Goal: Task Accomplishment & Management: Use online tool/utility

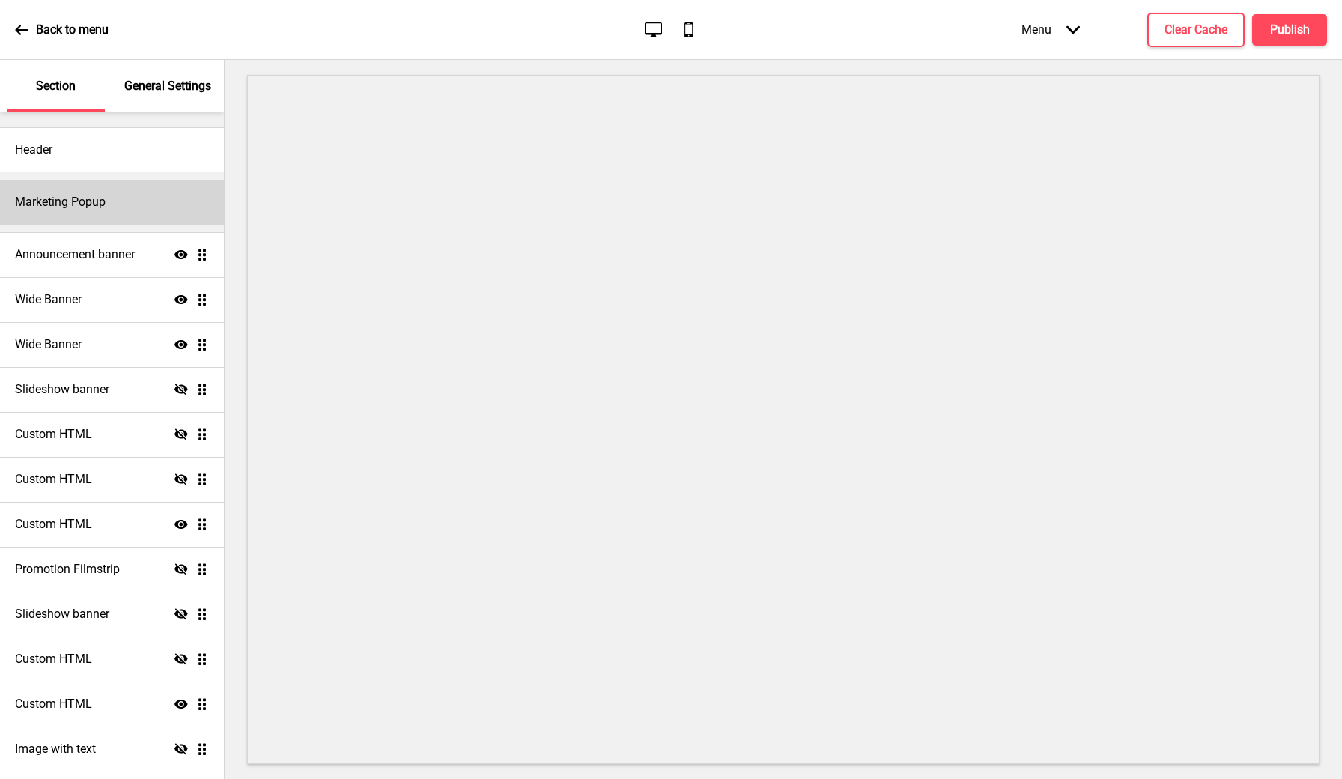
click at [156, 198] on div "Marketing Popup" at bounding box center [112, 202] width 224 height 45
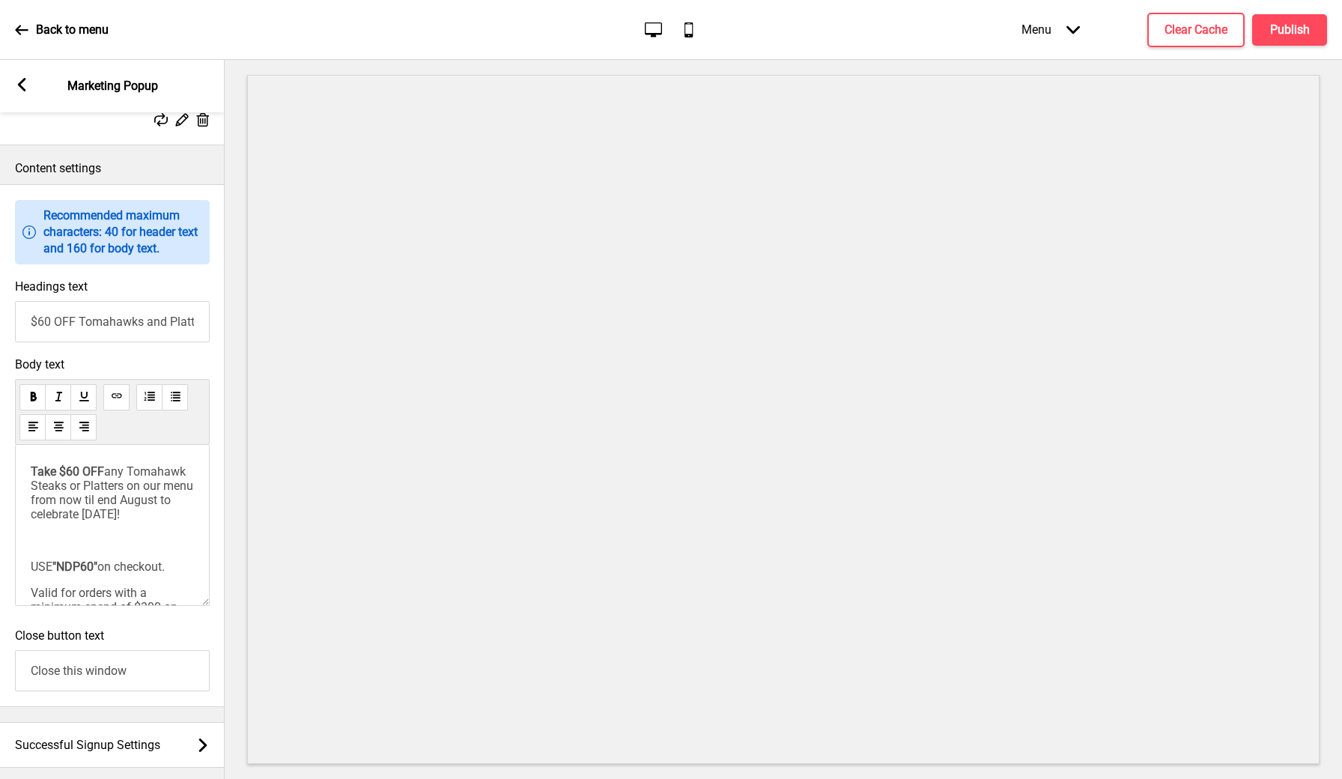
scroll to position [754, 0]
click at [149, 342] on input "$60 OFF Tomahawks and Platters this August" at bounding box center [112, 321] width 195 height 41
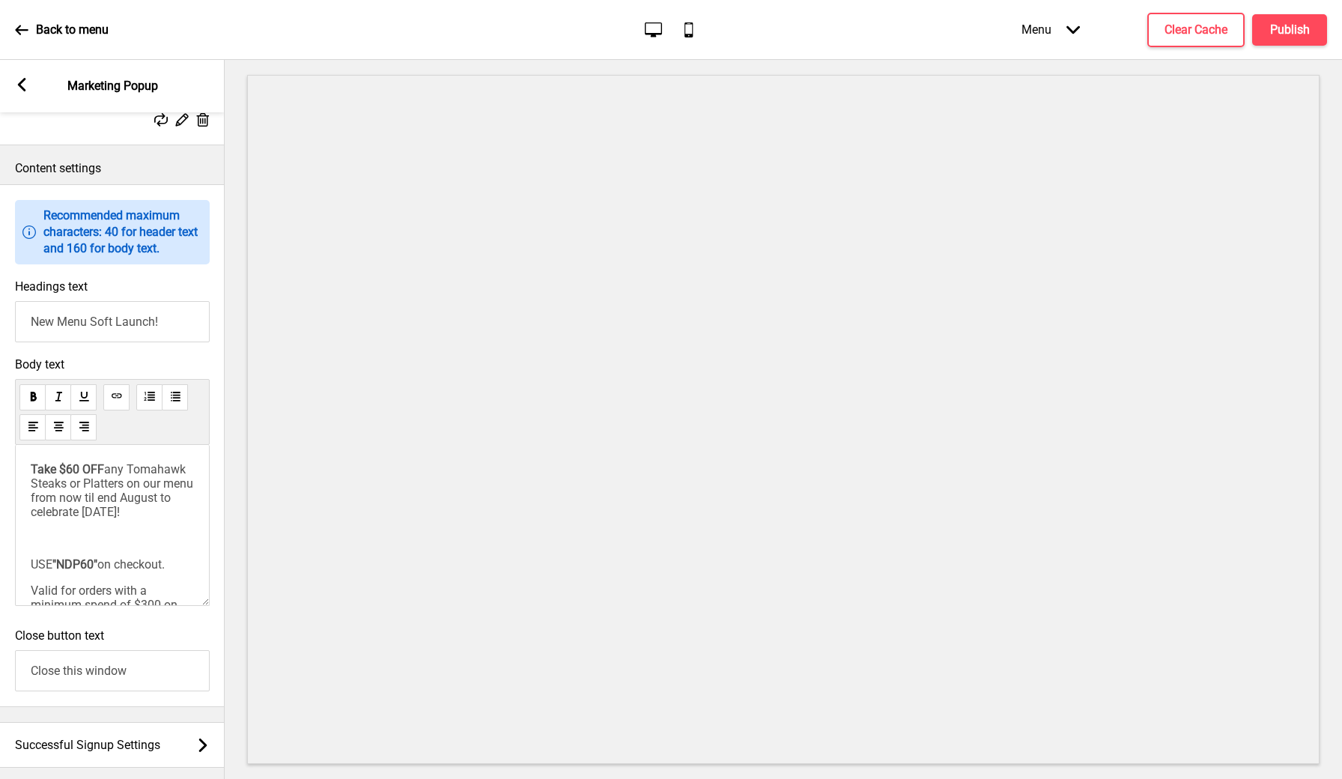
type input "New Menu Soft Launch!"
click at [170, 554] on div "Take $60 OFF any Tomahawk Steaks or Platters on our menu from now til end Augus…" at bounding box center [112, 544] width 163 height 164
click at [166, 519] on span "any Tomahawk Steaks or Platters on our menu from now til end August to celebrat…" at bounding box center [114, 490] width 166 height 57
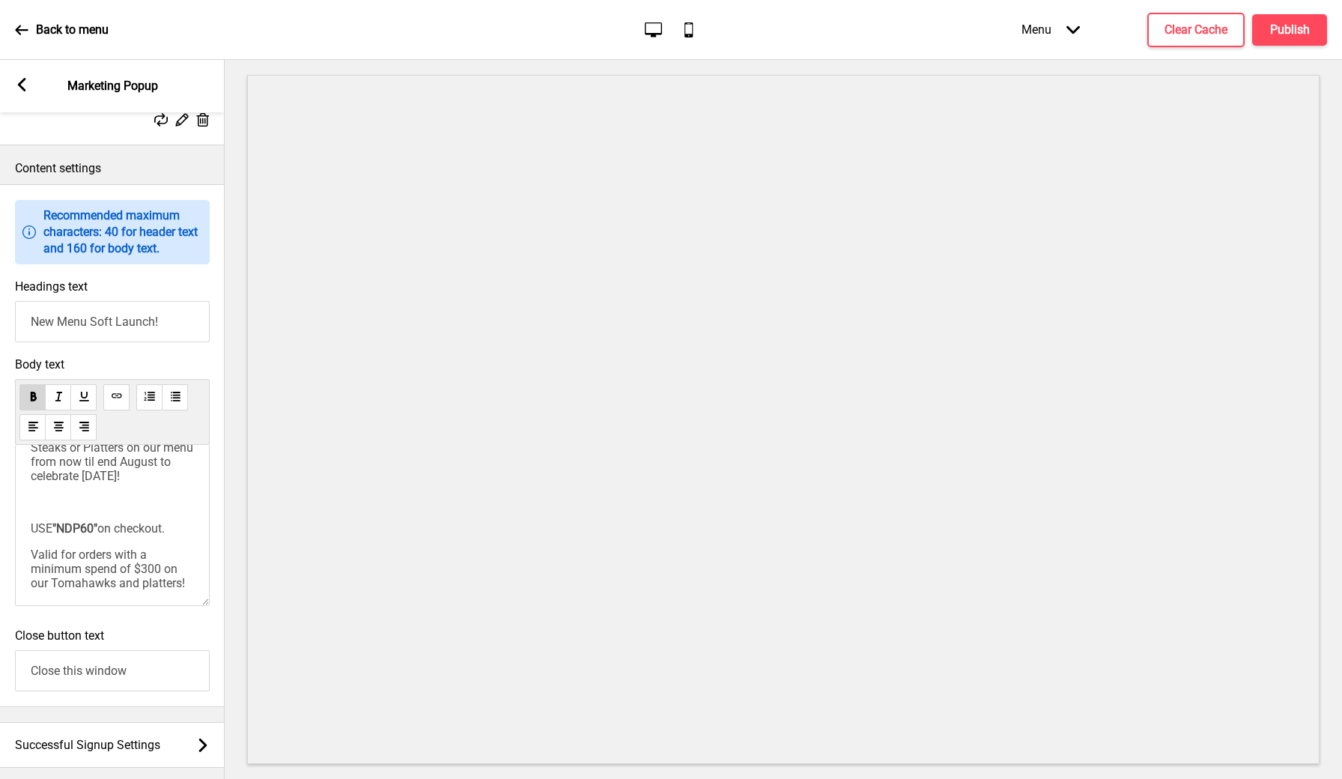
drag, startPoint x: 32, startPoint y: 500, endPoint x: 187, endPoint y: 656, distance: 219.8
click at [187, 656] on div "Information Recommended maximum characters: 40 for header text and 160 for body…" at bounding box center [112, 445] width 225 height 523
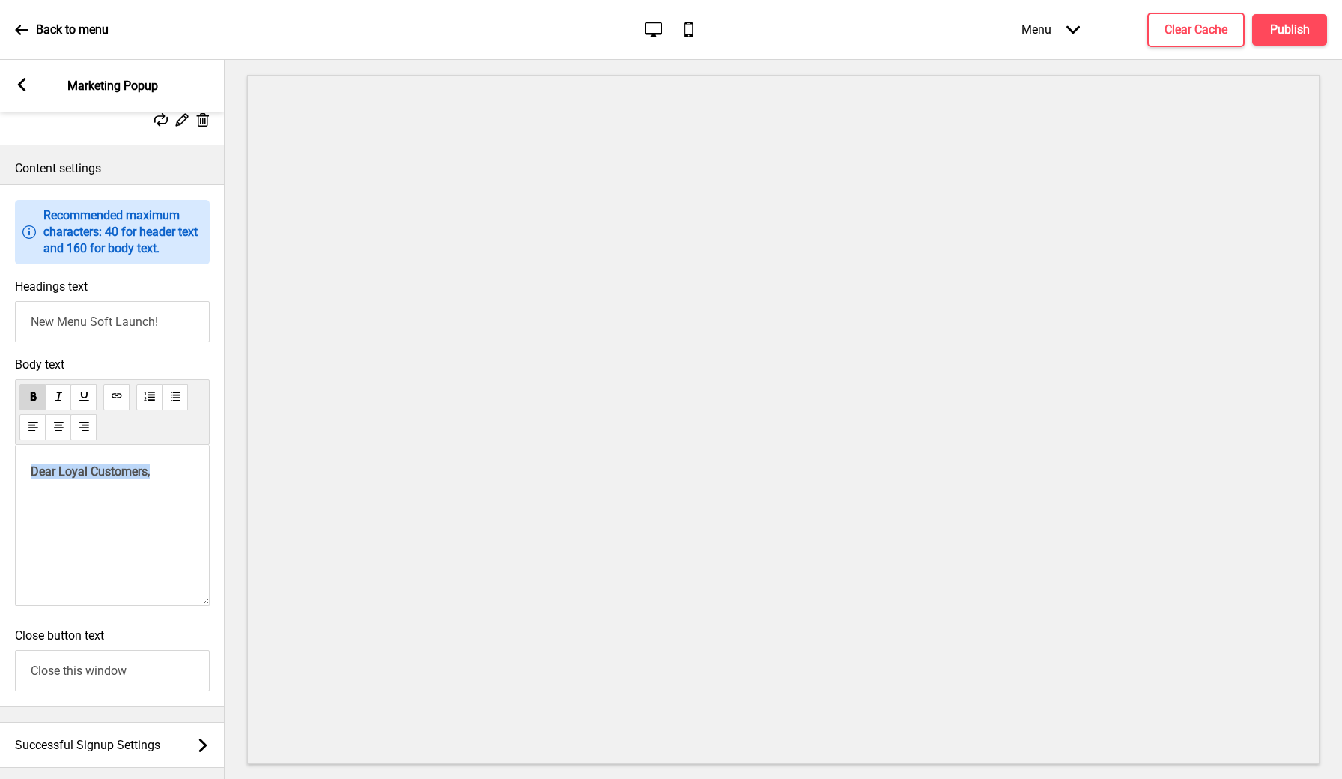
drag, startPoint x: 181, startPoint y: 506, endPoint x: 0, endPoint y: 506, distance: 180.5
click at [0, 506] on div "Body text Dear Loyal Customers," at bounding box center [112, 485] width 225 height 271
click at [173, 479] on p "Dear Loyal Customers," at bounding box center [112, 471] width 163 height 14
click at [177, 479] on p "Dear Loyal Customers," at bounding box center [112, 471] width 163 height 14
click at [129, 493] on span "Dear Loyal Customers, Tomahawk King is launching" at bounding box center [108, 478] width 154 height 28
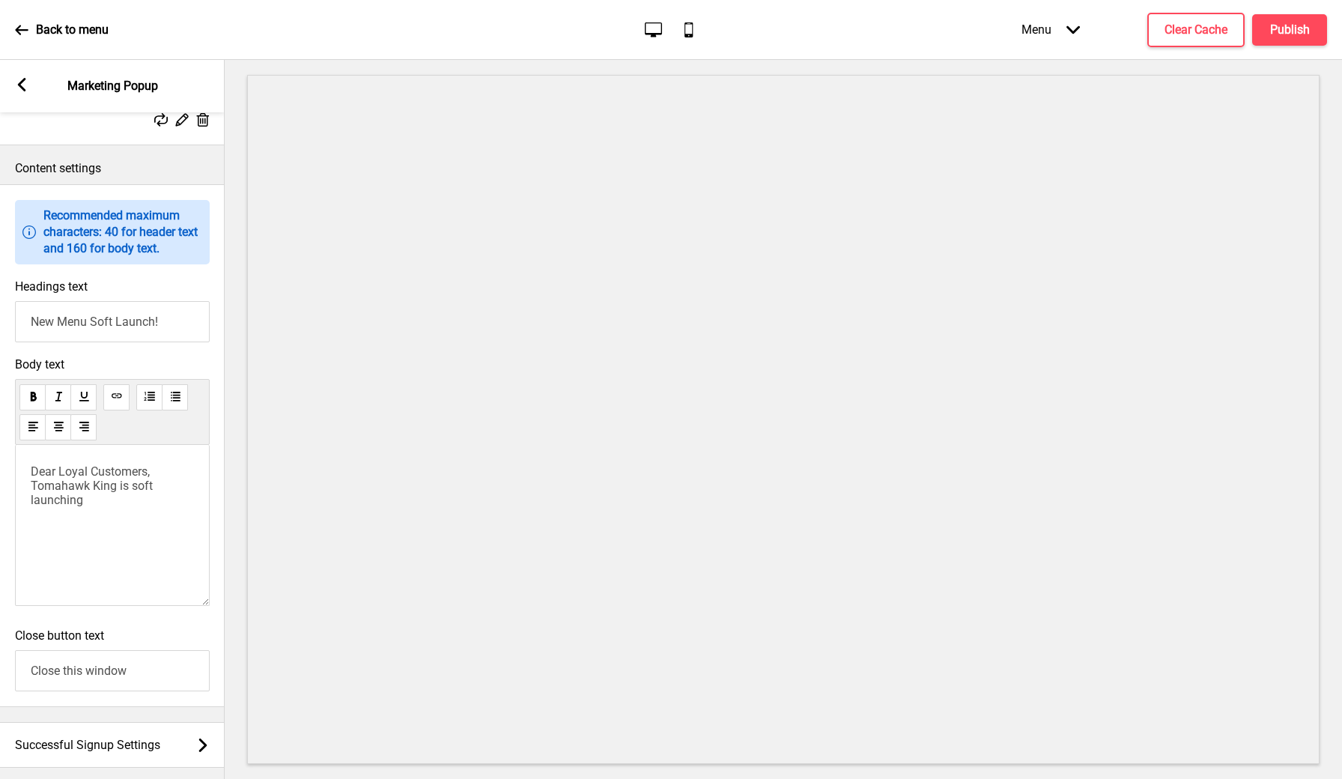
click at [109, 539] on div "Dear Loyal Customers, Tomahawk King is soft launching" at bounding box center [112, 525] width 195 height 161
click at [111, 507] on p "Dear Loyal Customers, Tomahawk King is soft launching" at bounding box center [112, 485] width 163 height 43
click at [127, 521] on span "Dear Loyal Customers, Tomahawk King is soft launching a new revamped menu to pr…" at bounding box center [103, 492] width 145 height 57
drag, startPoint x: 139, startPoint y: 613, endPoint x: 110, endPoint y: 598, distance: 32.5
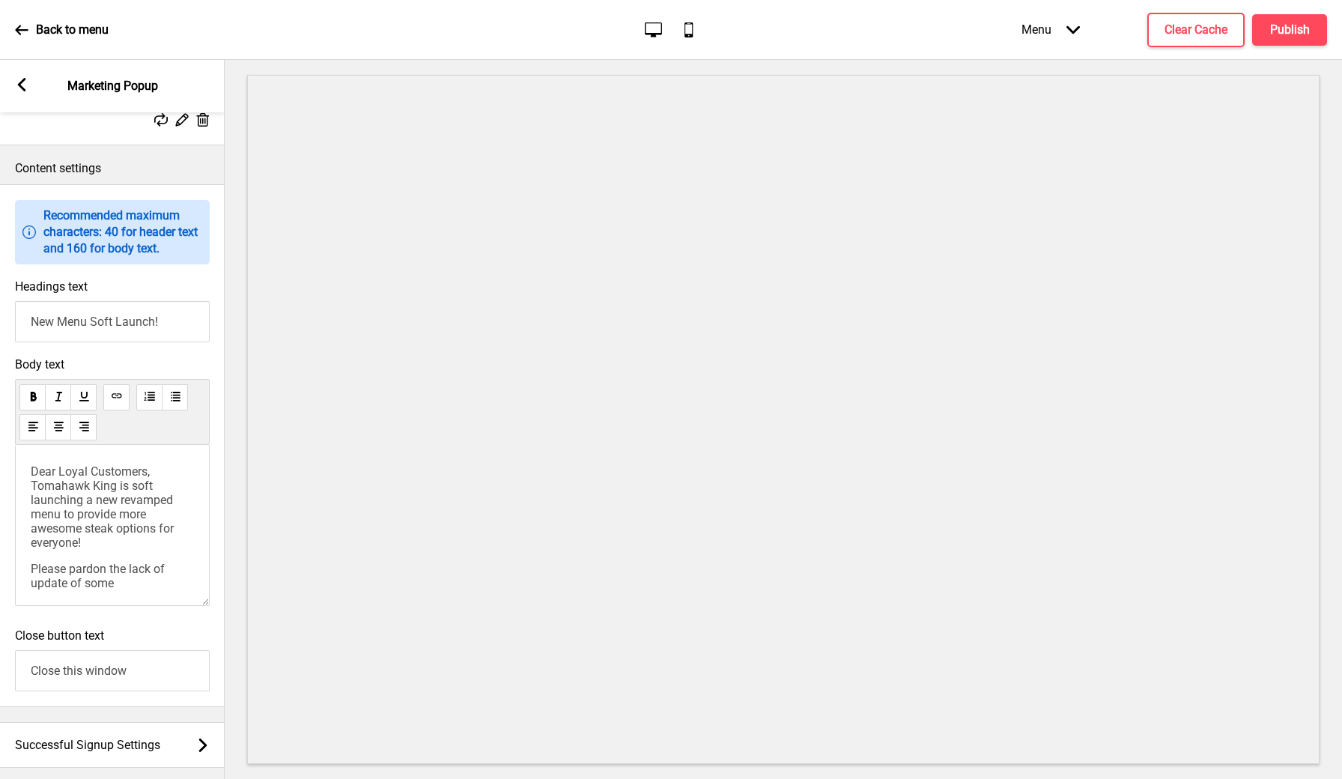
click at [110, 590] on p "Please pardon the lack of update of some" at bounding box center [112, 576] width 163 height 28
drag, startPoint x: 97, startPoint y: 530, endPoint x: 62, endPoint y: 545, distance: 38.0
click at [62, 545] on span "Dear Loyal Customers, Tomahawk King is soft launching a new revamped menu to pr…" at bounding box center [104, 506] width 146 height 85
drag, startPoint x: 114, startPoint y: 566, endPoint x: 125, endPoint y: 545, distance: 24.5
click at [125, 545] on p "Dear Loyal Customers, Tomahawk King is soft launching a new revamped menu to pr…" at bounding box center [112, 506] width 163 height 85
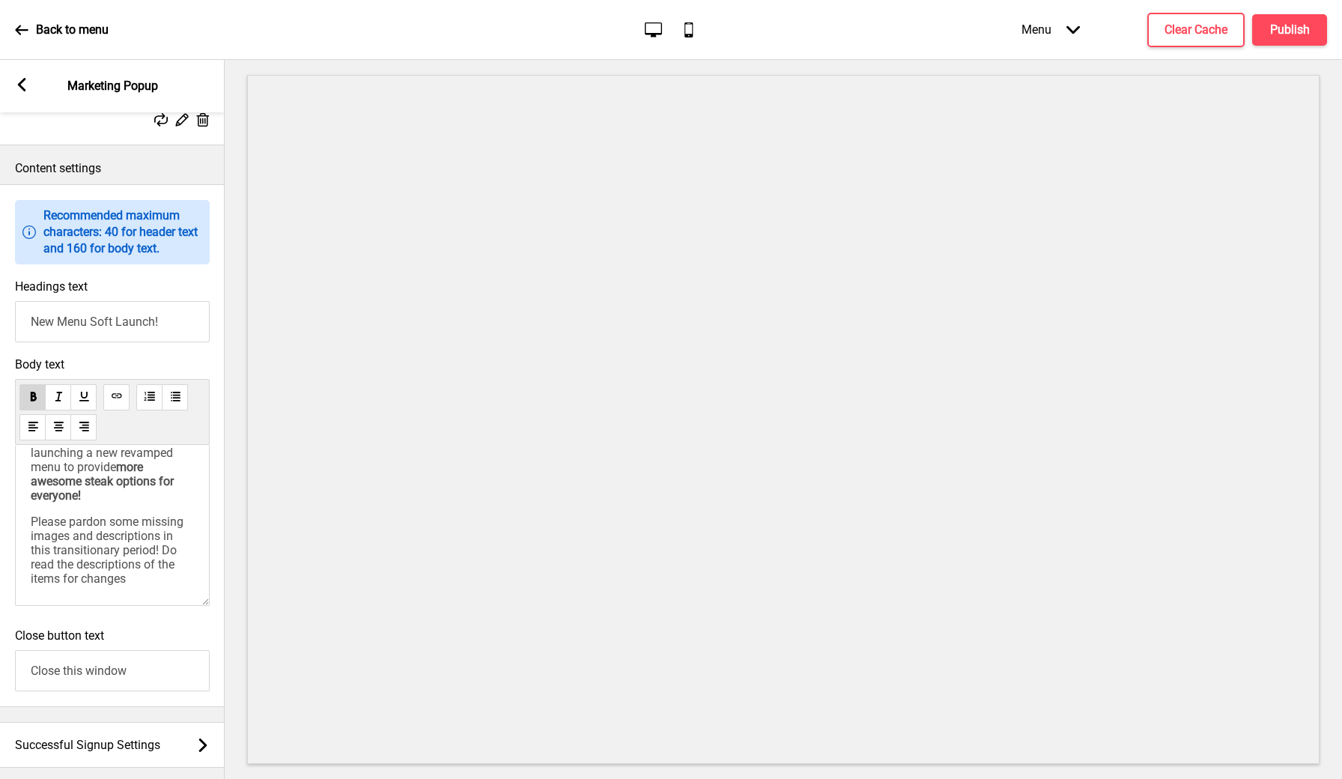
scroll to position [46, 0]
click at [150, 587] on p "Please pardon some missing images and descriptions in this transitionary period…" at bounding box center [112, 550] width 163 height 71
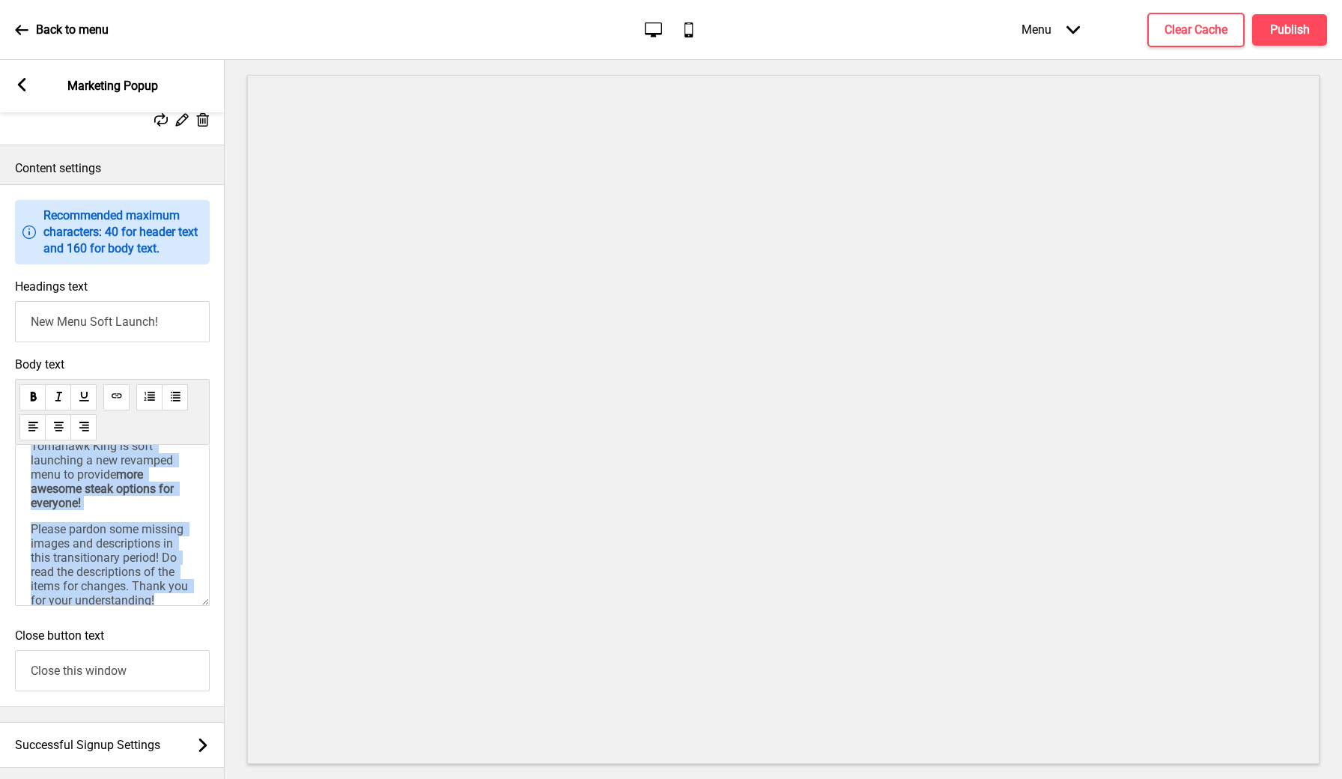
click at [173, 607] on p "Please pardon some missing images and descriptions in this transitionary period…" at bounding box center [112, 564] width 163 height 85
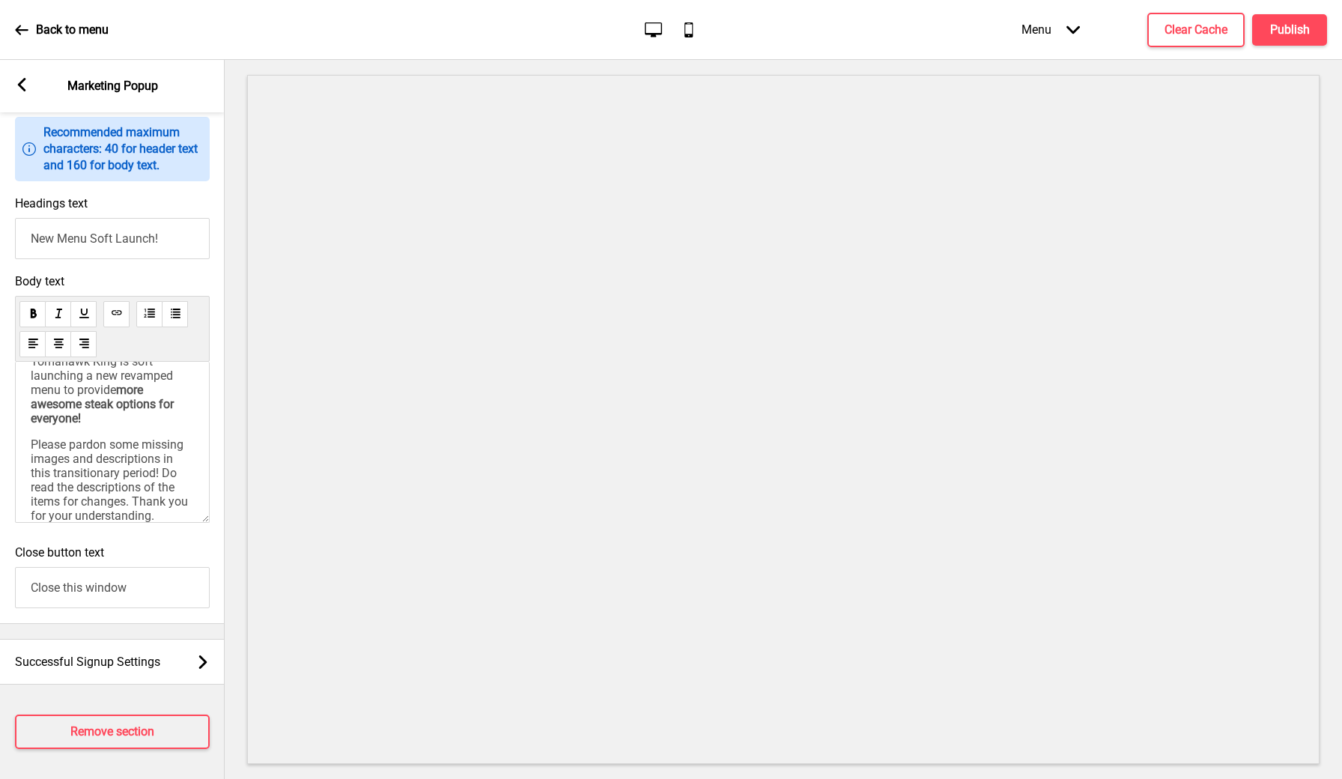
scroll to position [869, 0]
click at [1285, 24] on h4 "Publish" at bounding box center [1290, 30] width 40 height 16
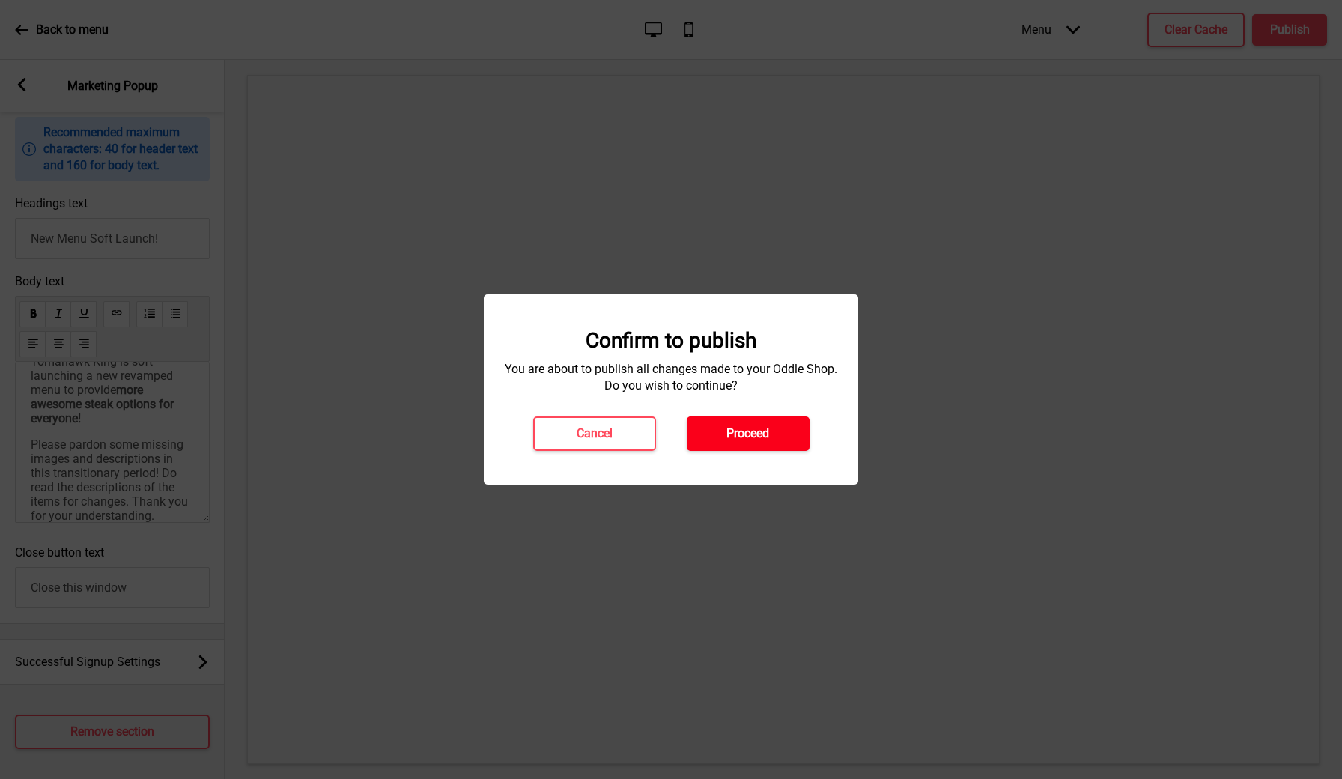
click at [758, 437] on h4 "Proceed" at bounding box center [748, 433] width 43 height 16
